Goal: Navigation & Orientation: Find specific page/section

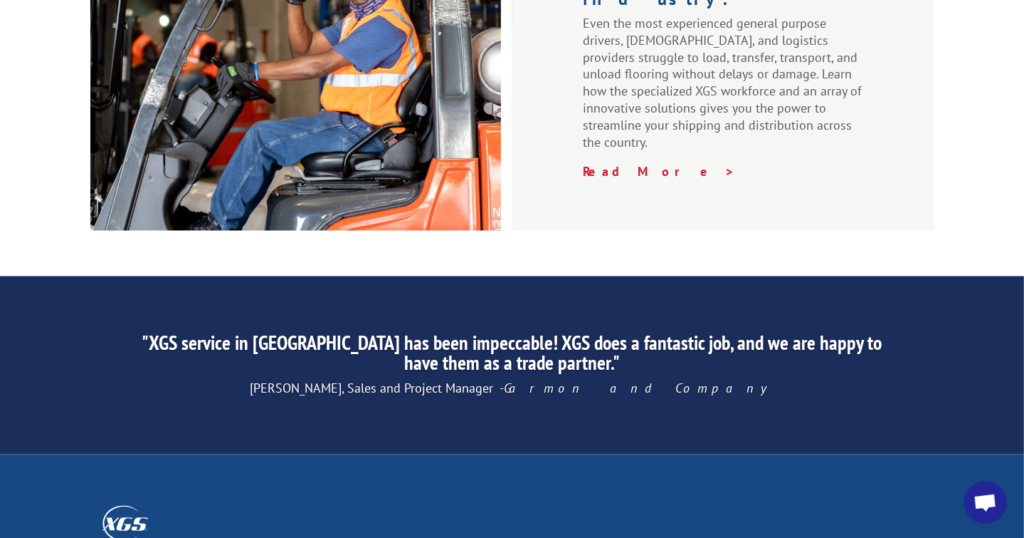
scroll to position [2278, 0]
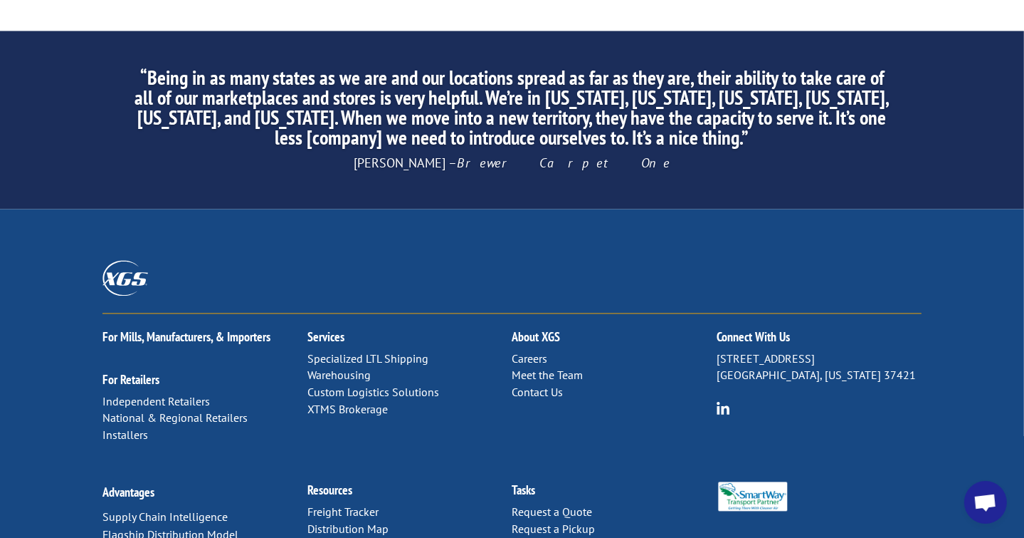
click at [386, 384] on link "Custom Logistics Solutions" at bounding box center [374, 391] width 132 height 14
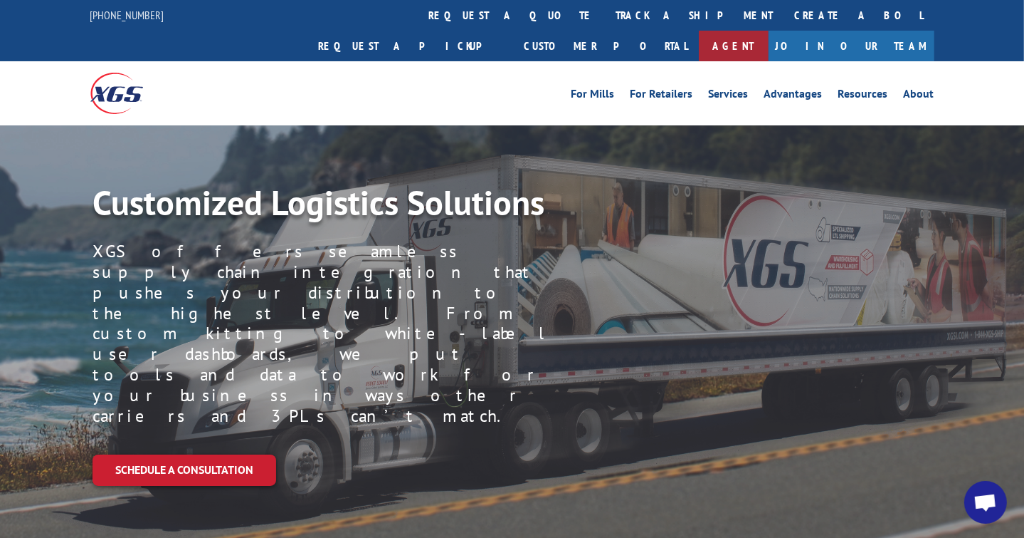
click at [769, 31] on link "Agent" at bounding box center [734, 46] width 70 height 31
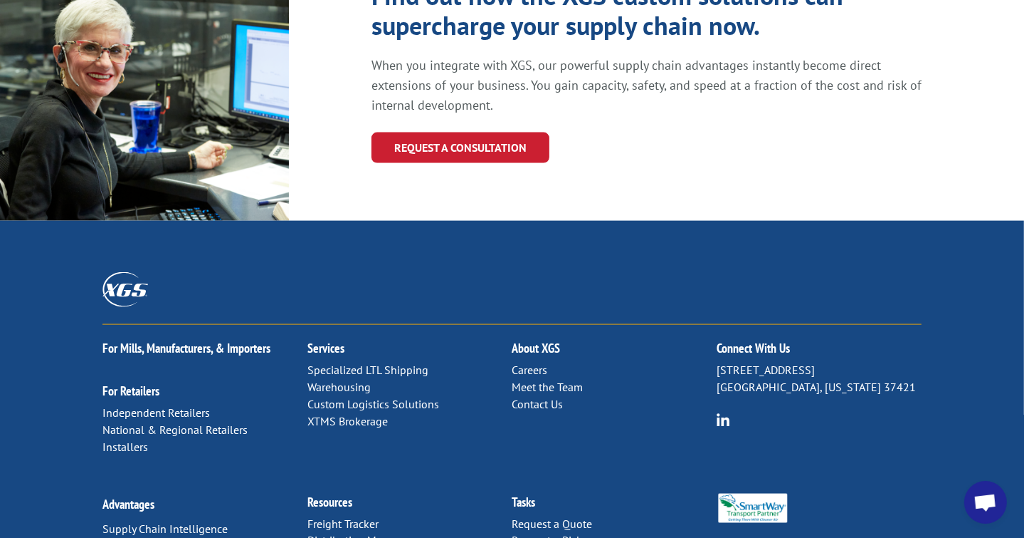
scroll to position [1558, 0]
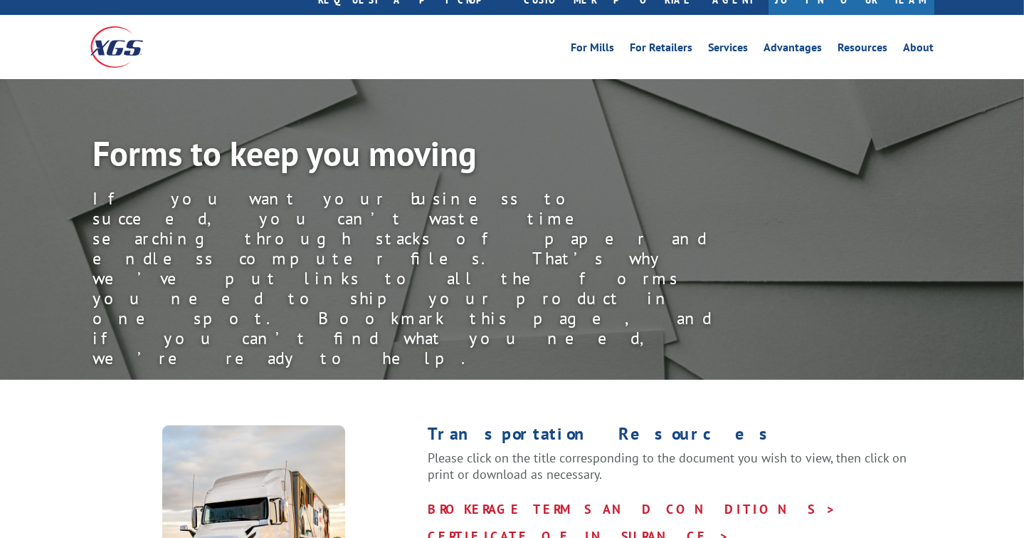
scroll to position [95, 0]
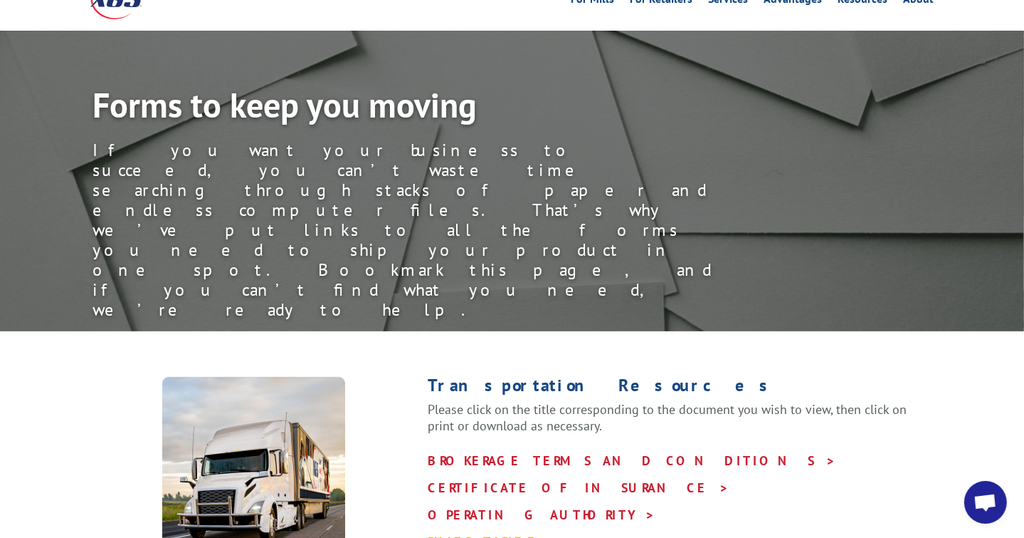
click at [463, 533] on link "RULES TARIFF >" at bounding box center [495, 541] width 134 height 16
